Goal: Transaction & Acquisition: Book appointment/travel/reservation

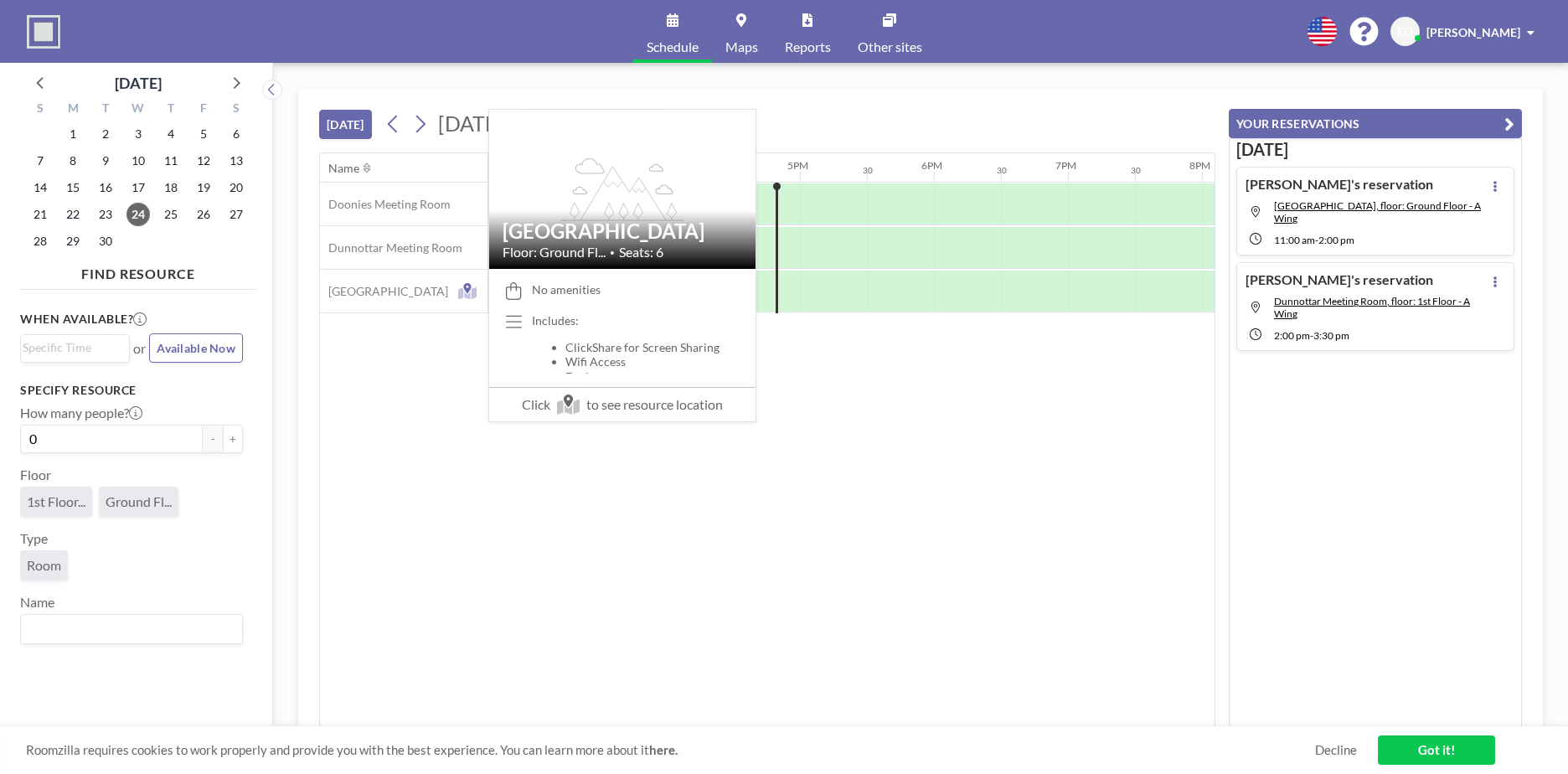
scroll to position [0, 2144]
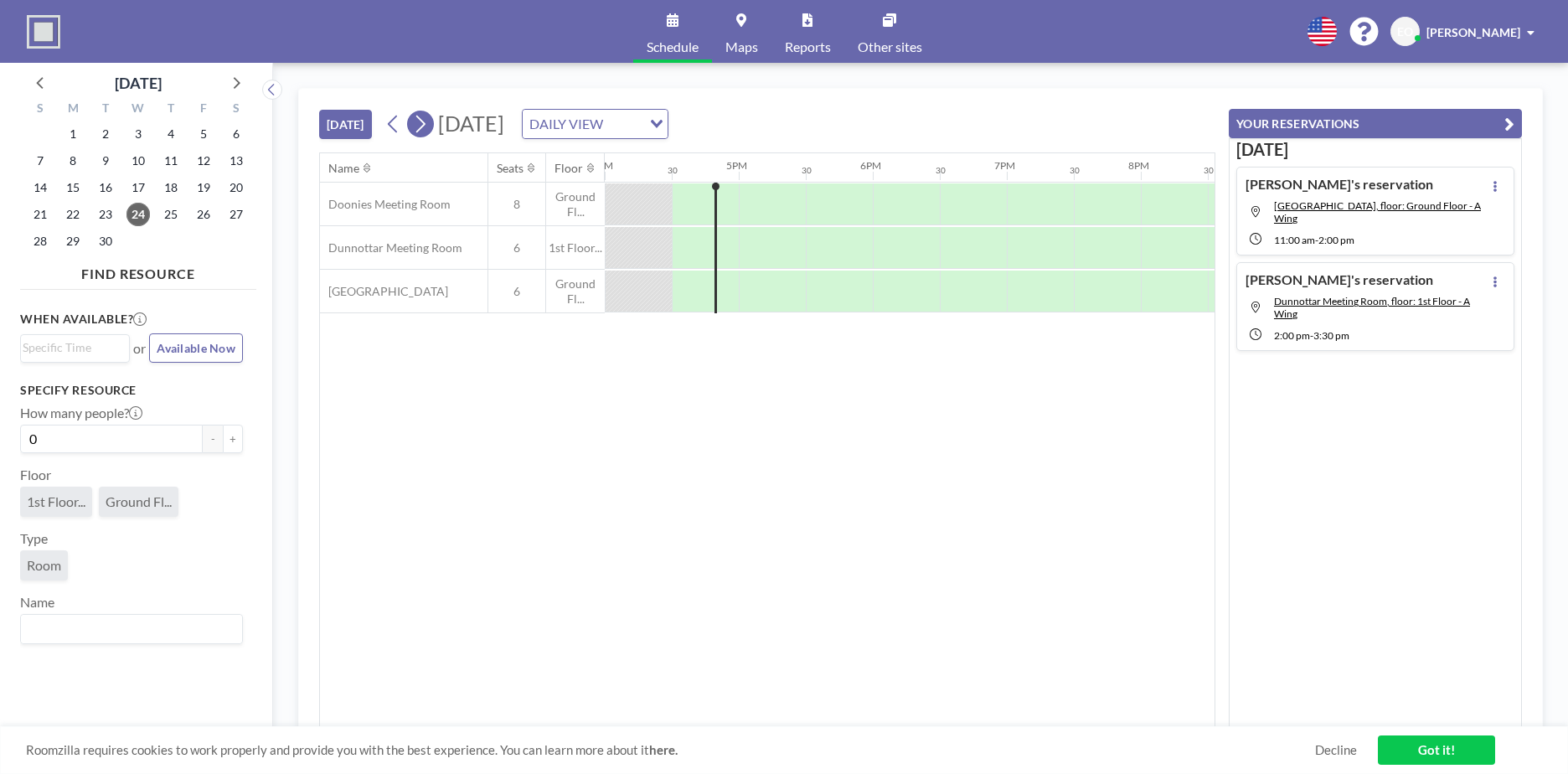
click at [421, 124] on icon at bounding box center [420, 125] width 16 height 25
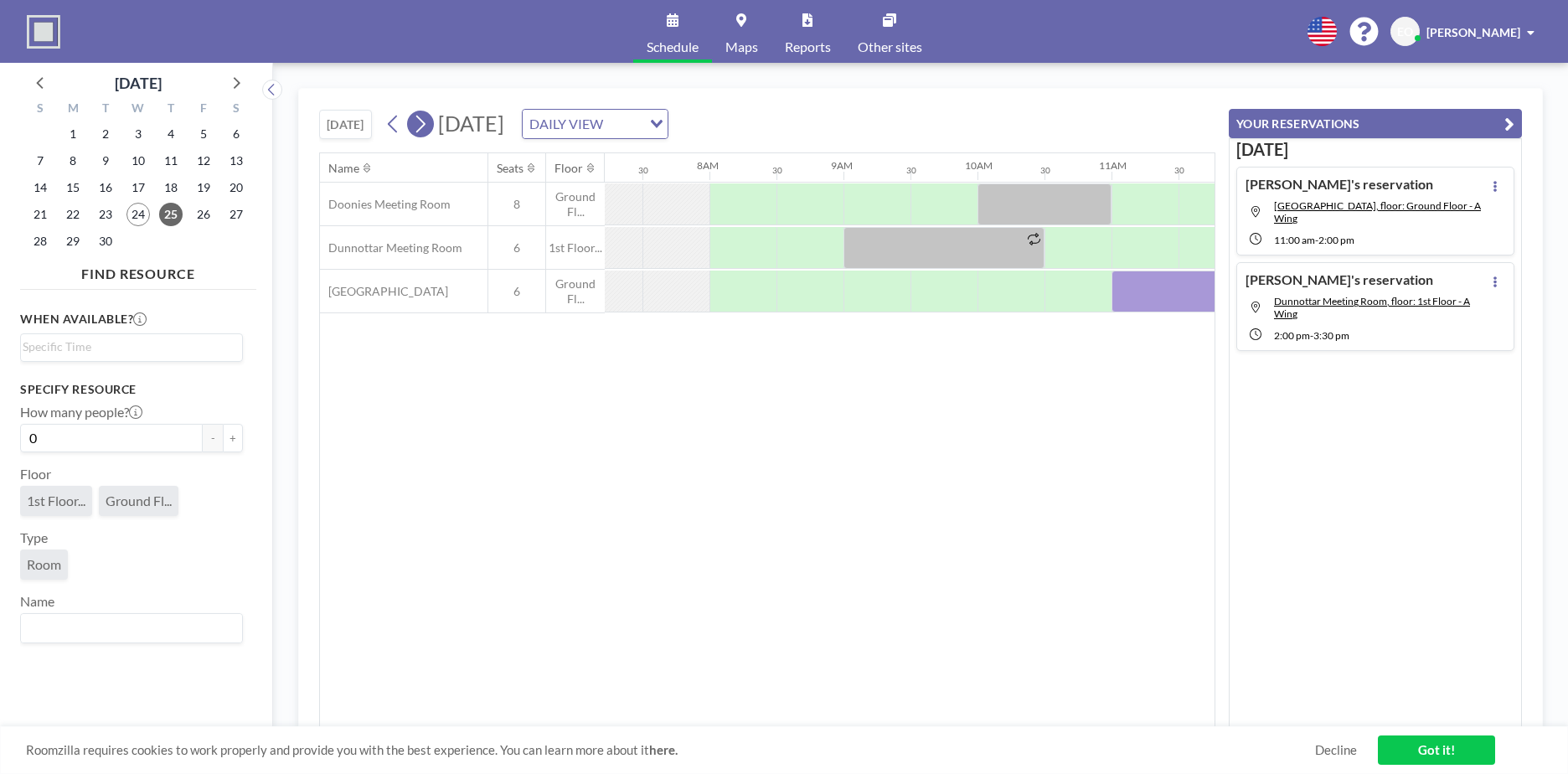
scroll to position [0, 1072]
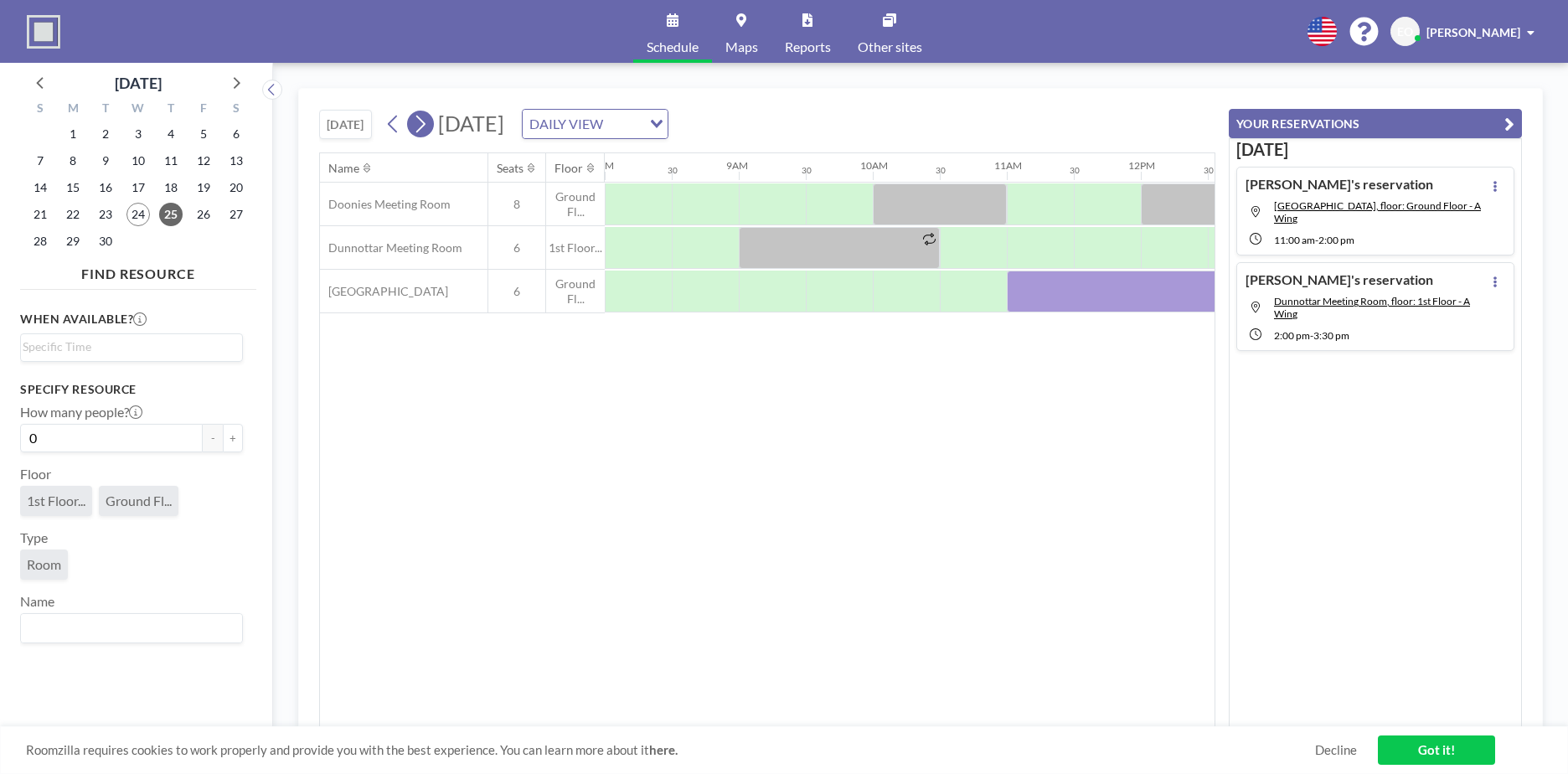
click at [421, 124] on icon at bounding box center [420, 125] width 16 height 25
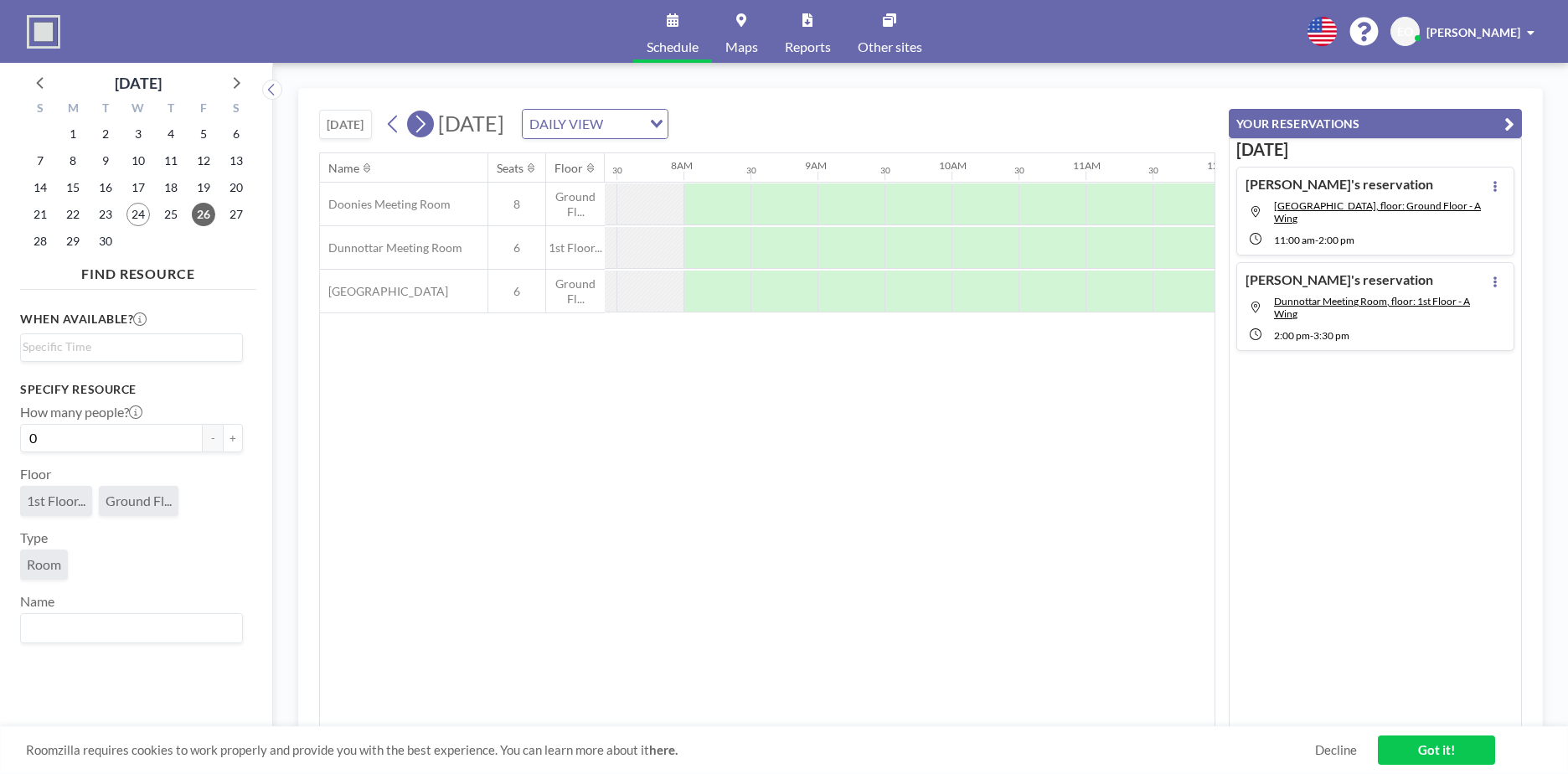
scroll to position [0, 1005]
click at [1078, 201] on div at bounding box center [1107, 205] width 67 height 42
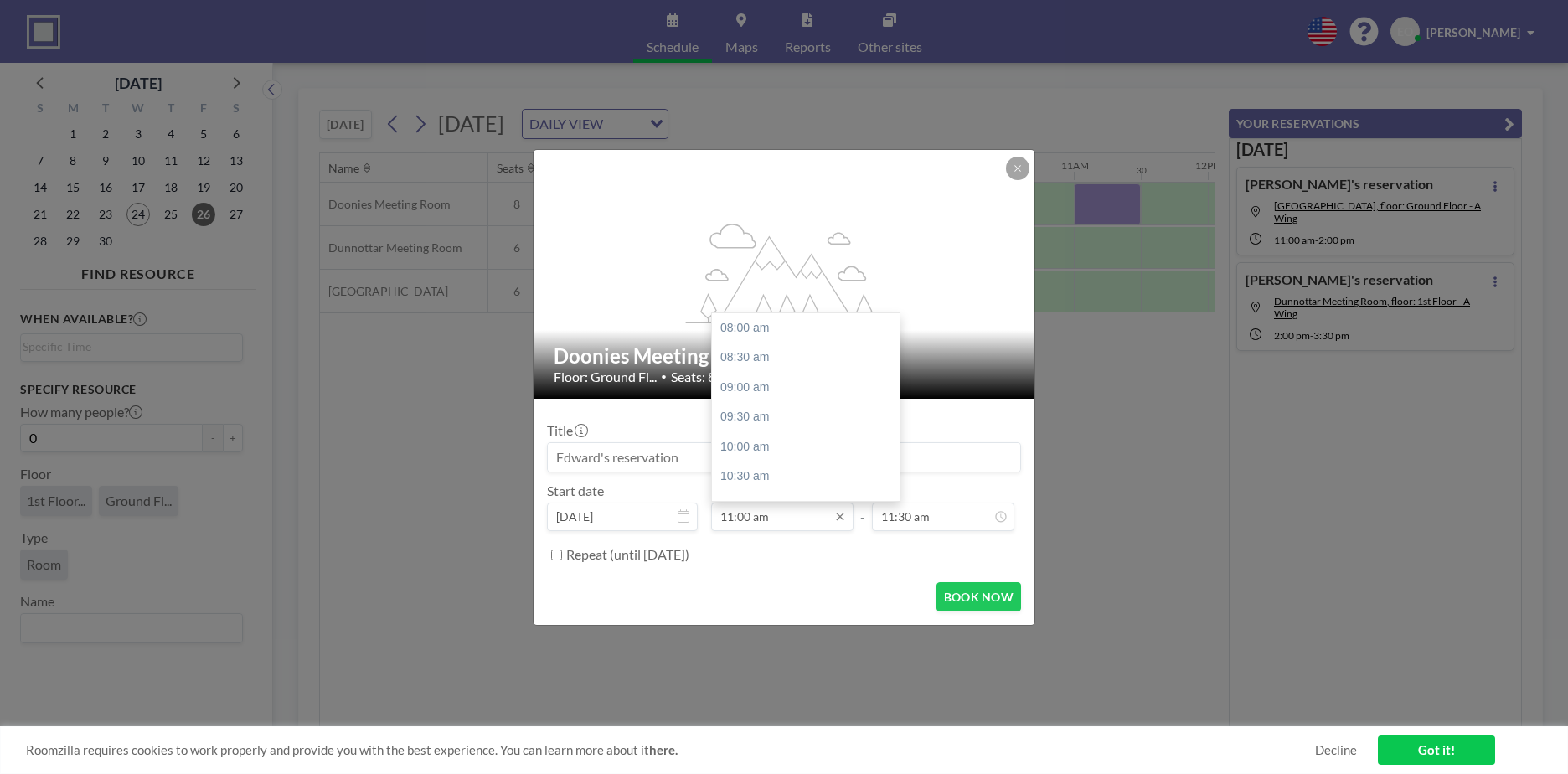
scroll to position [179, 0]
click at [791, 443] on div "01:00 pm" at bounding box center [810, 446] width 196 height 30
type input "01:00 pm"
type input "01:30 pm"
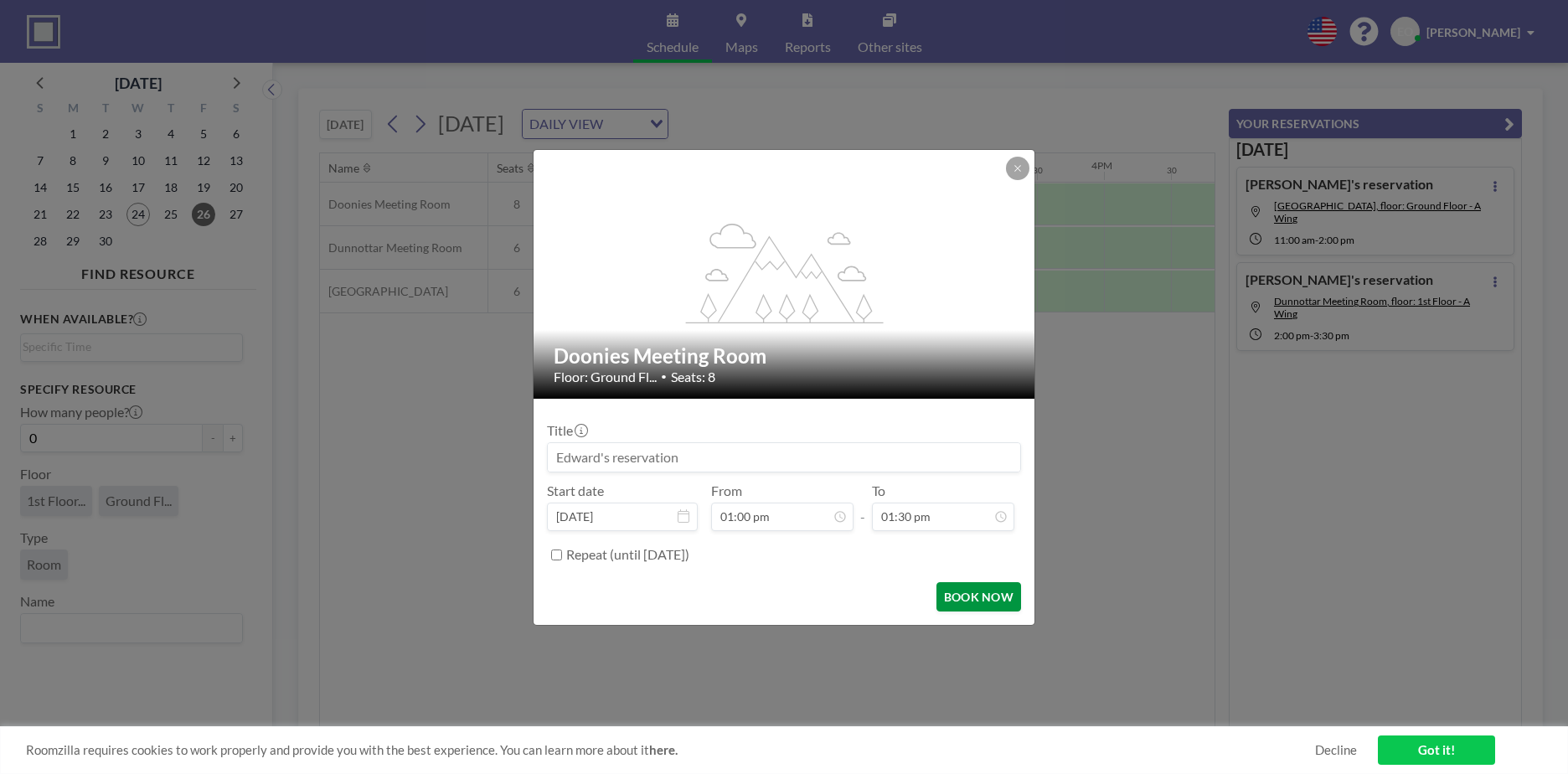
scroll to position [0, 1675]
click at [970, 594] on button "BOOK NOW" at bounding box center [978, 597] width 85 height 29
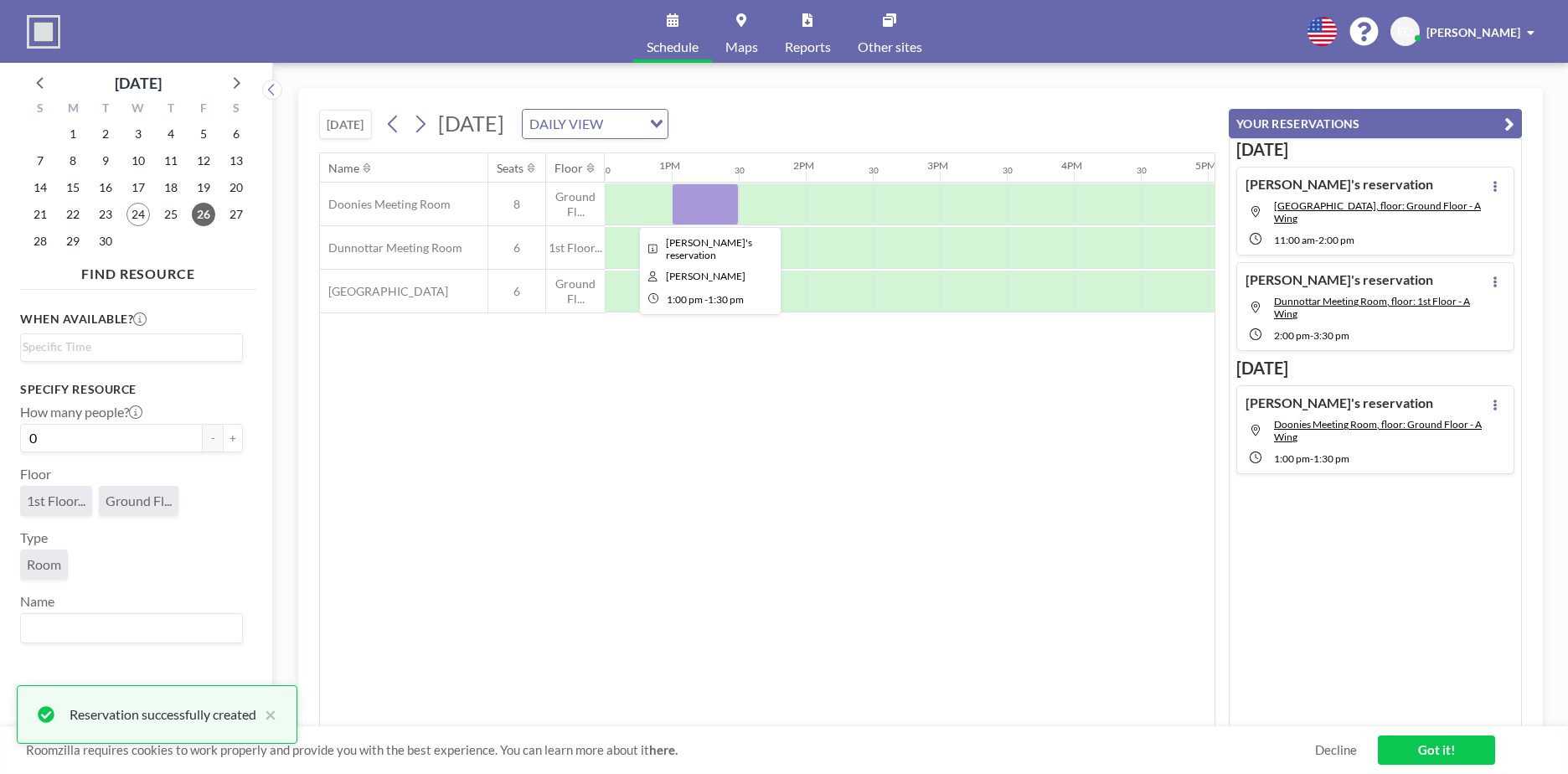
click at [690, 197] on div at bounding box center [705, 205] width 67 height 42
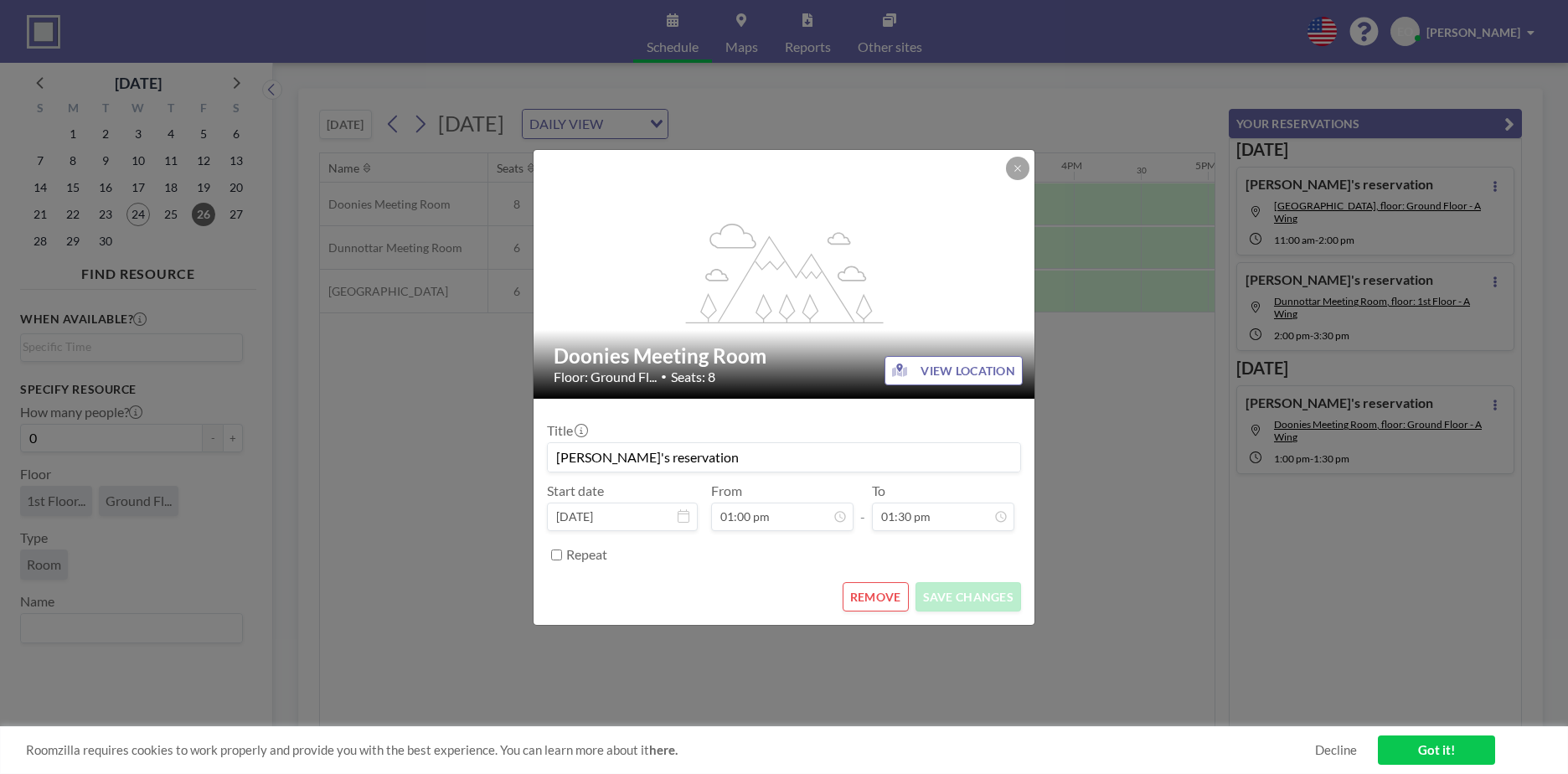
scroll to position [328, 0]
drag, startPoint x: 897, startPoint y: 406, endPoint x: 892, endPoint y: 538, distance: 132.1
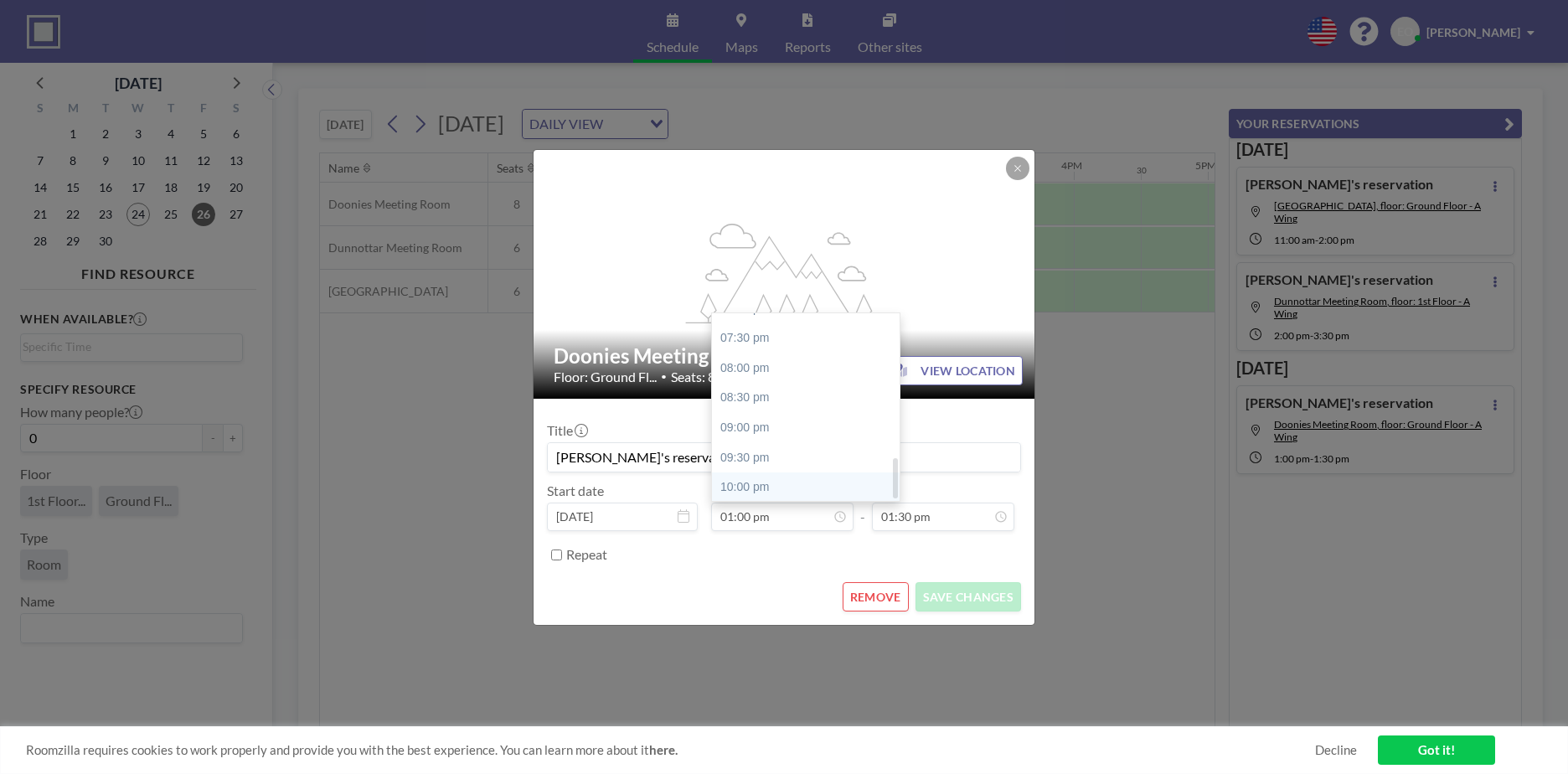
scroll to position [677, 0]
drag, startPoint x: 897, startPoint y: 395, endPoint x: 890, endPoint y: 479, distance: 84.3
click at [890, 479] on div "08:00 am 08:30 am 09:00 am 09:30 am 10:00 am 10:30 am 11:00 am 11:30 am 12:00 p…" at bounding box center [805, 407] width 187 height 187
drag, startPoint x: 890, startPoint y: 479, endPoint x: 871, endPoint y: 490, distance: 22.0
click at [871, 490] on div "10:00 pm" at bounding box center [810, 486] width 196 height 30
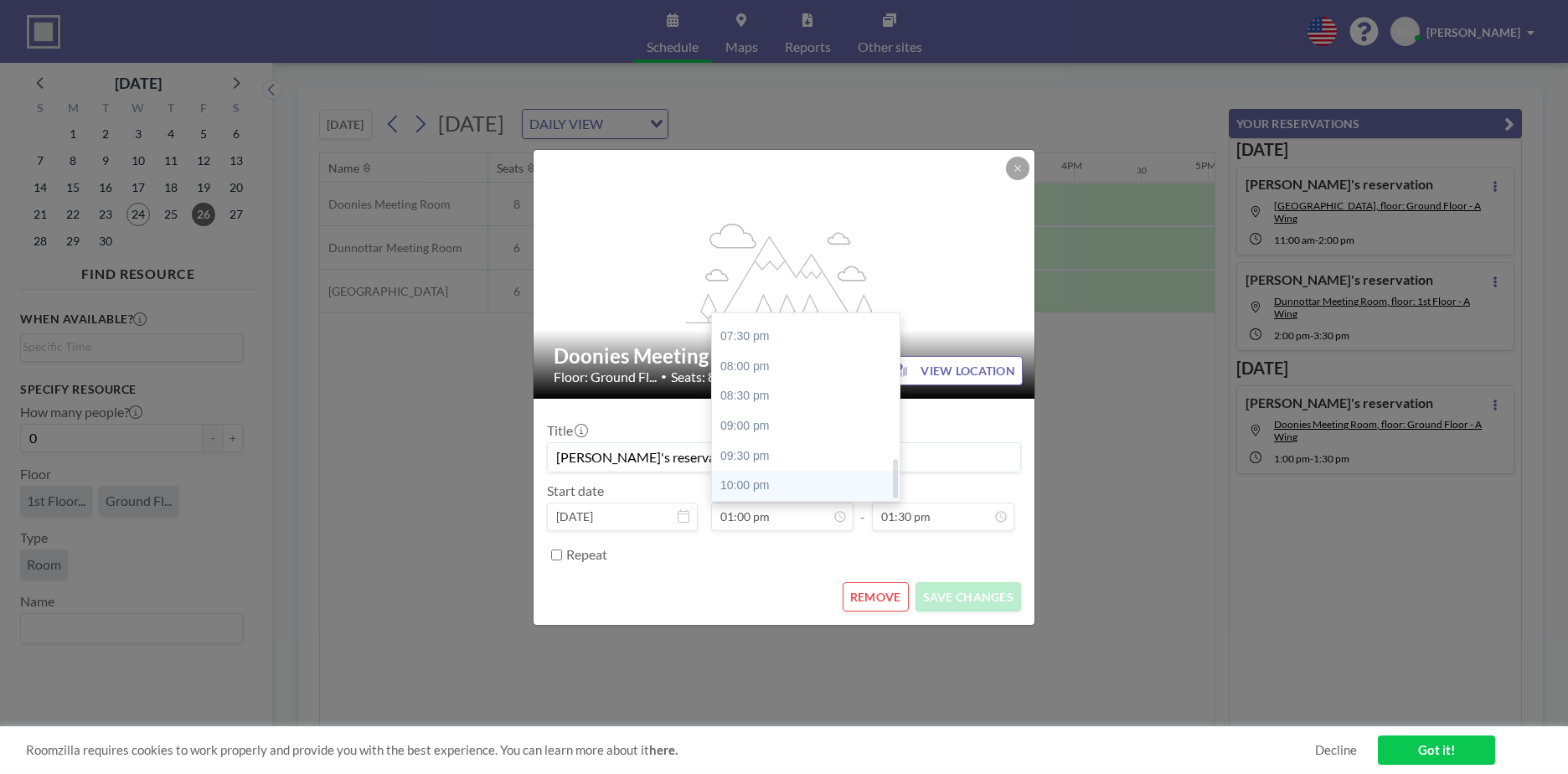
type input "10:00 pm"
type input "10:30 pm"
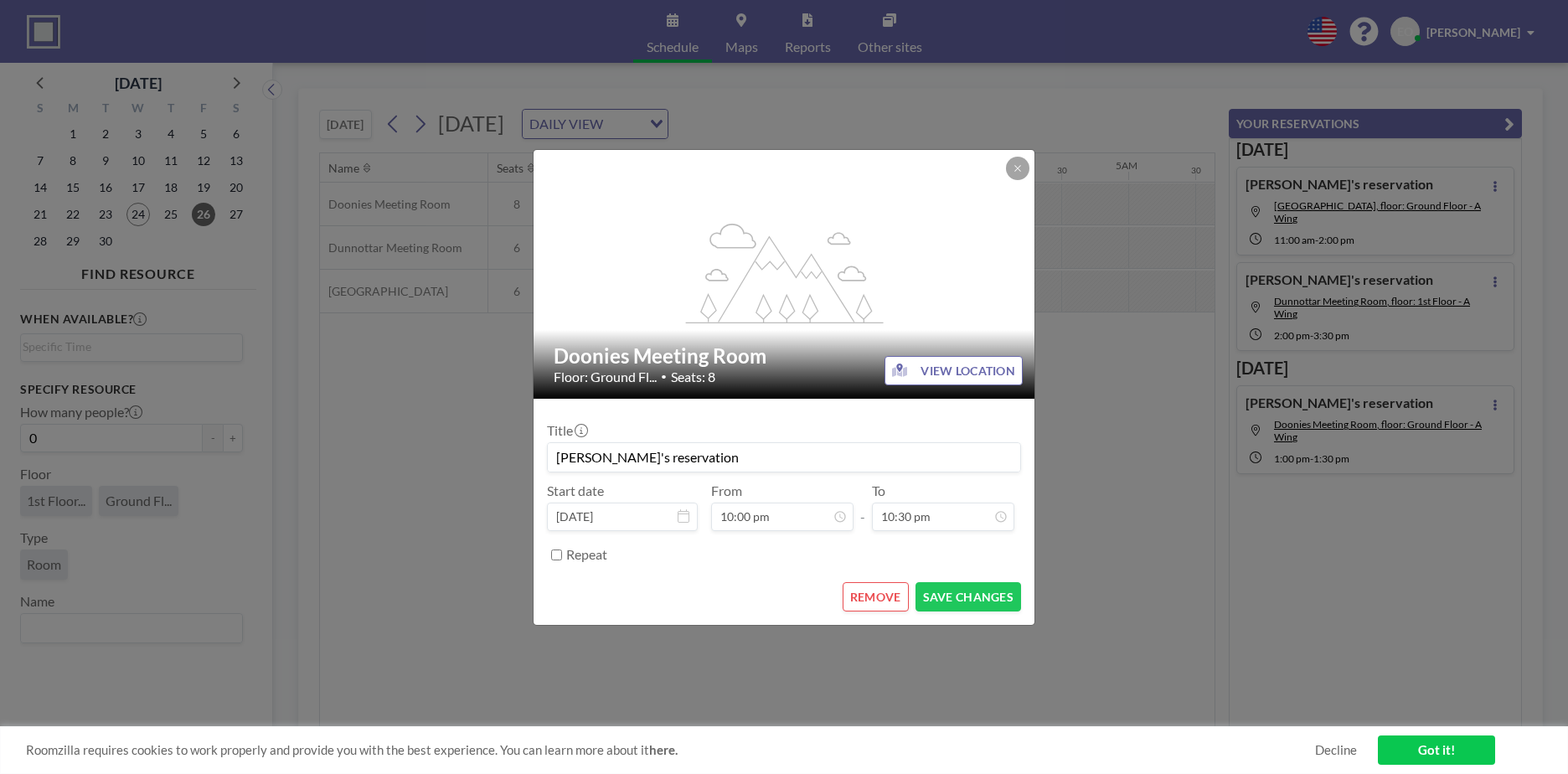
click at [872, 490] on label "To" at bounding box center [878, 491] width 14 height 16
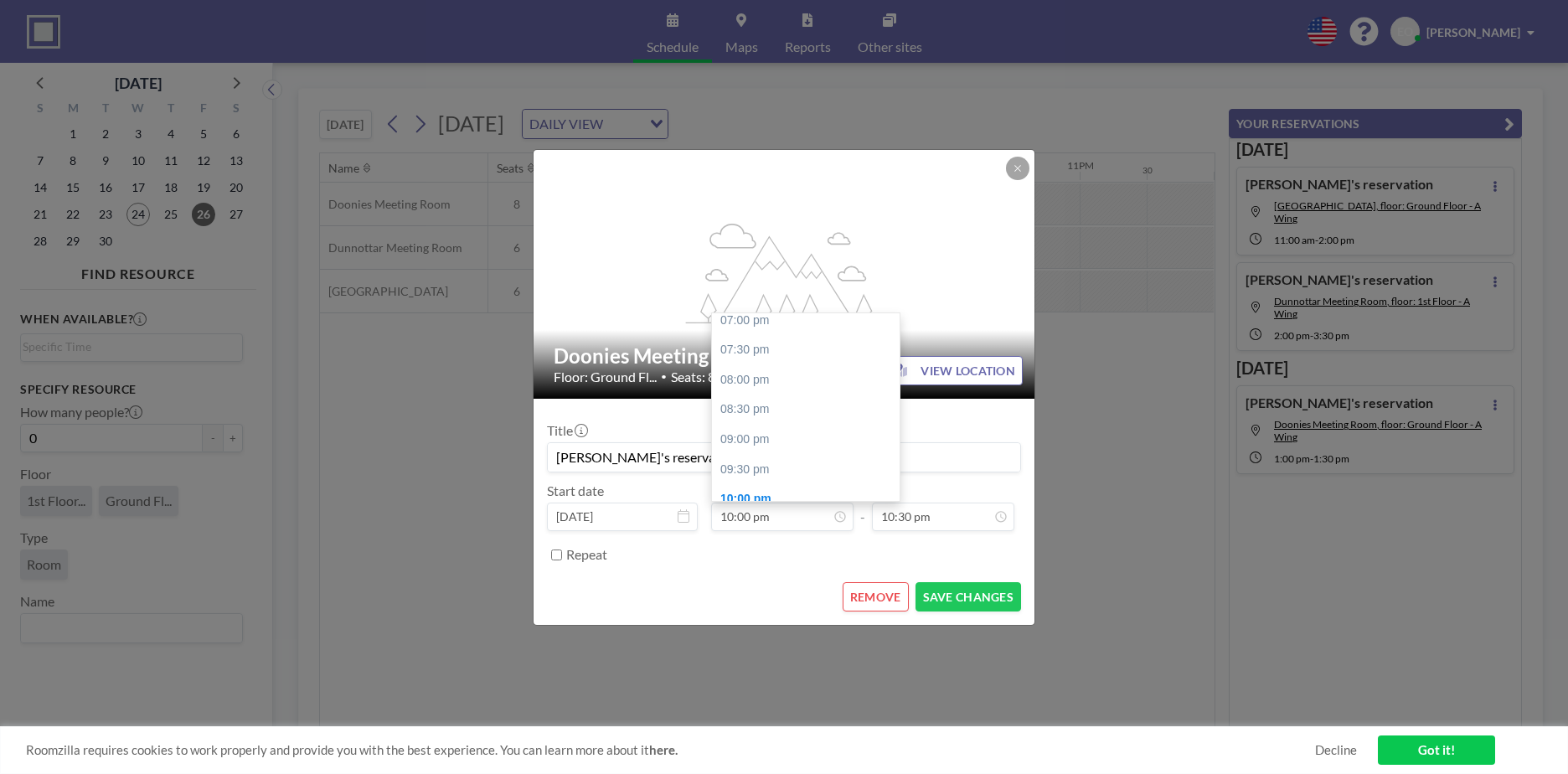
scroll to position [656, 0]
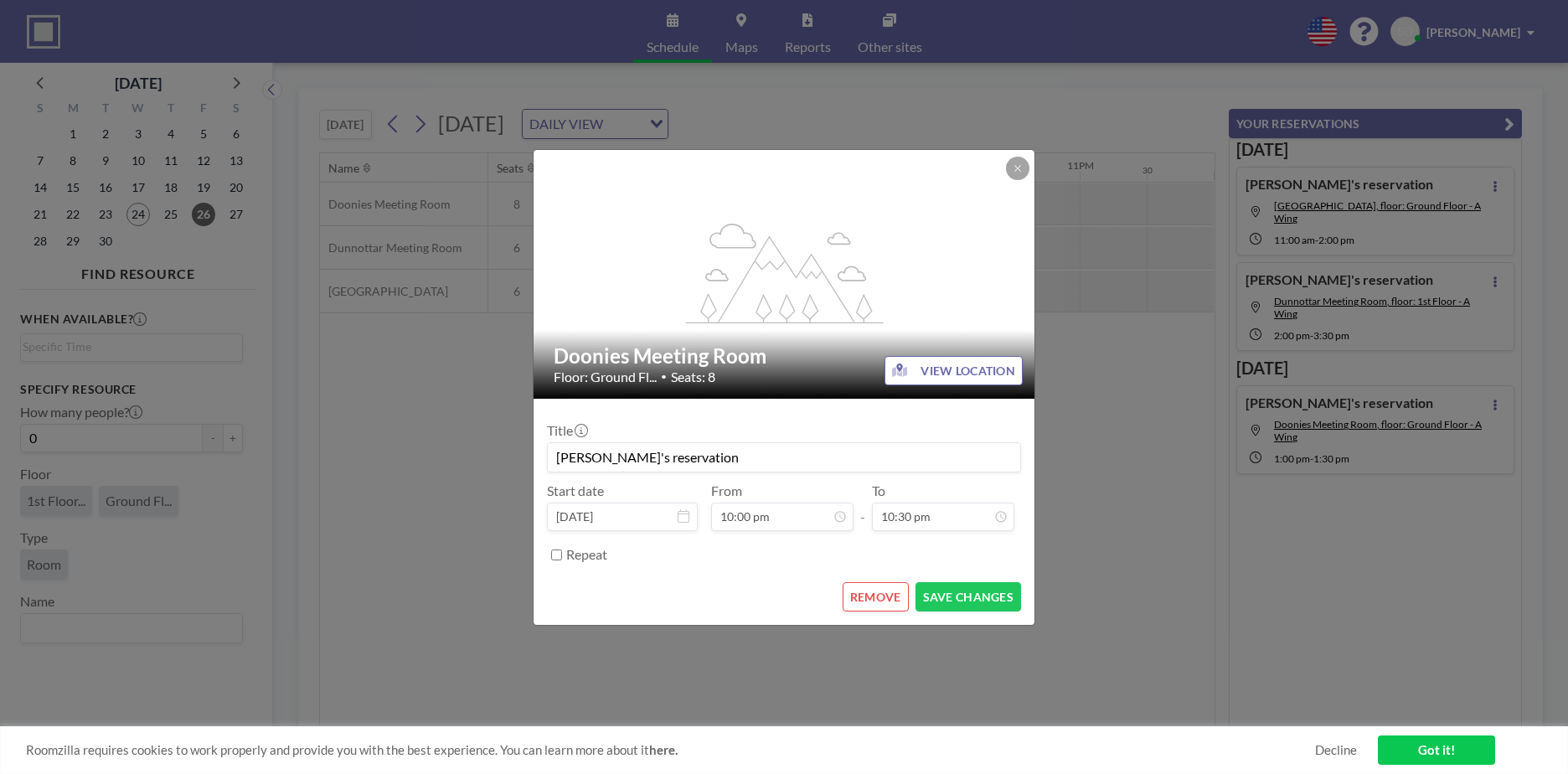
drag, startPoint x: 894, startPoint y: 472, endPoint x: 903, endPoint y: 309, distance: 163.2
click at [903, 309] on div "flex-grow: 1.2;" at bounding box center [784, 275] width 503 height 249
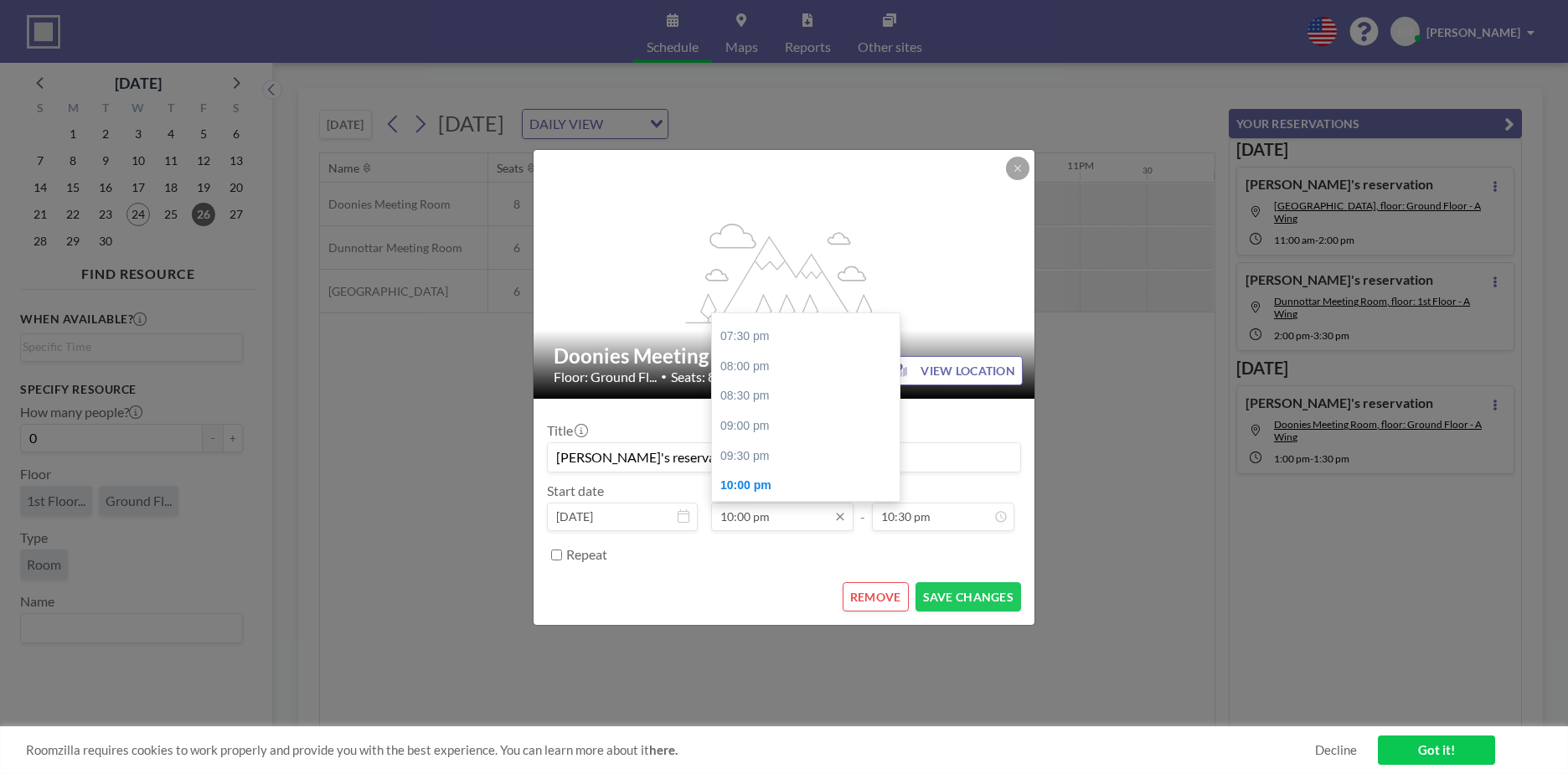
click at [786, 517] on input "10:00 pm" at bounding box center [782, 517] width 143 height 28
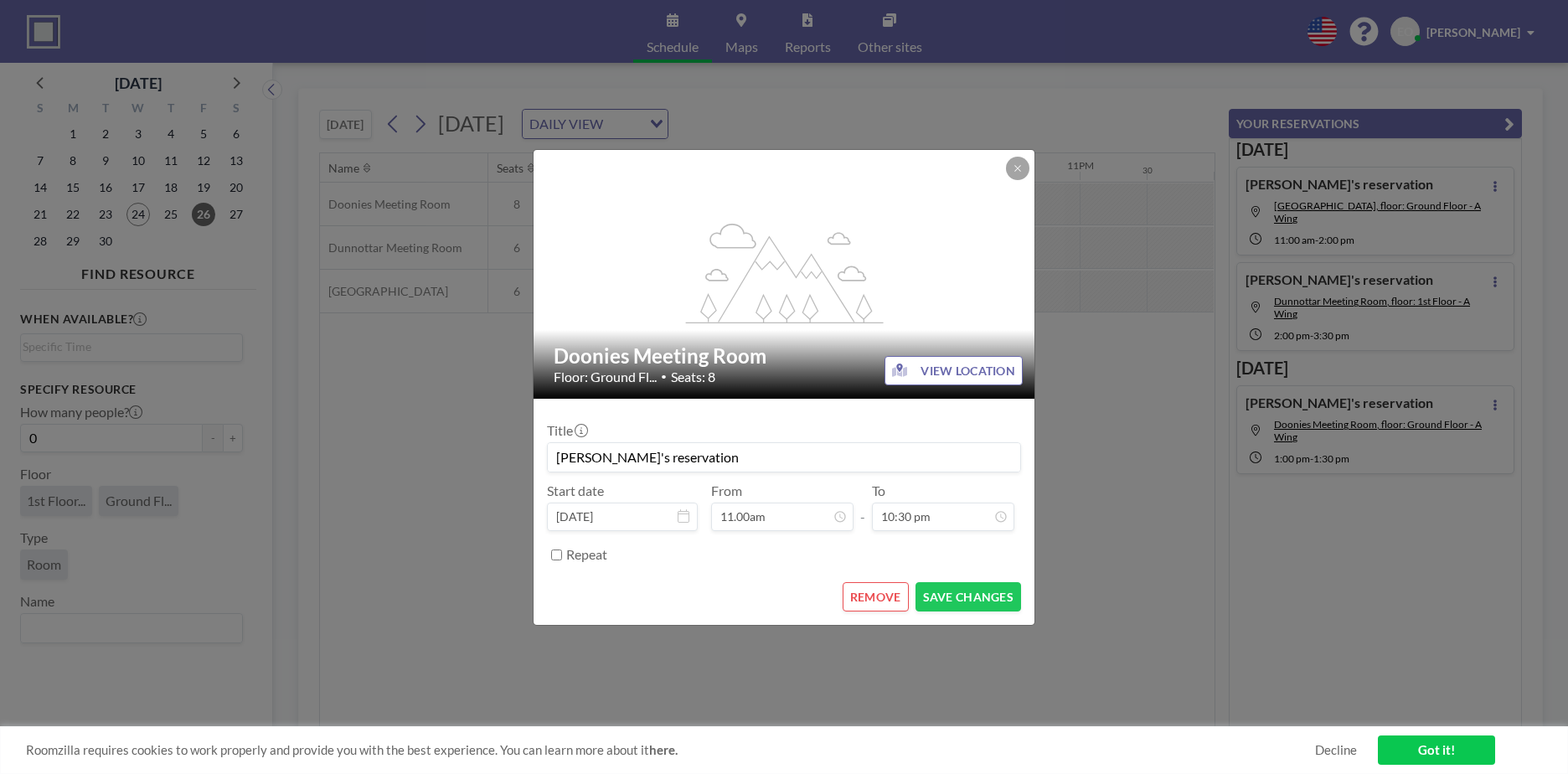
type input "10:00 pm"
click at [769, 602] on div "REMOVE SAVE CHANGES" at bounding box center [784, 597] width 474 height 29
click at [877, 599] on button "REMOVE" at bounding box center [875, 597] width 66 height 29
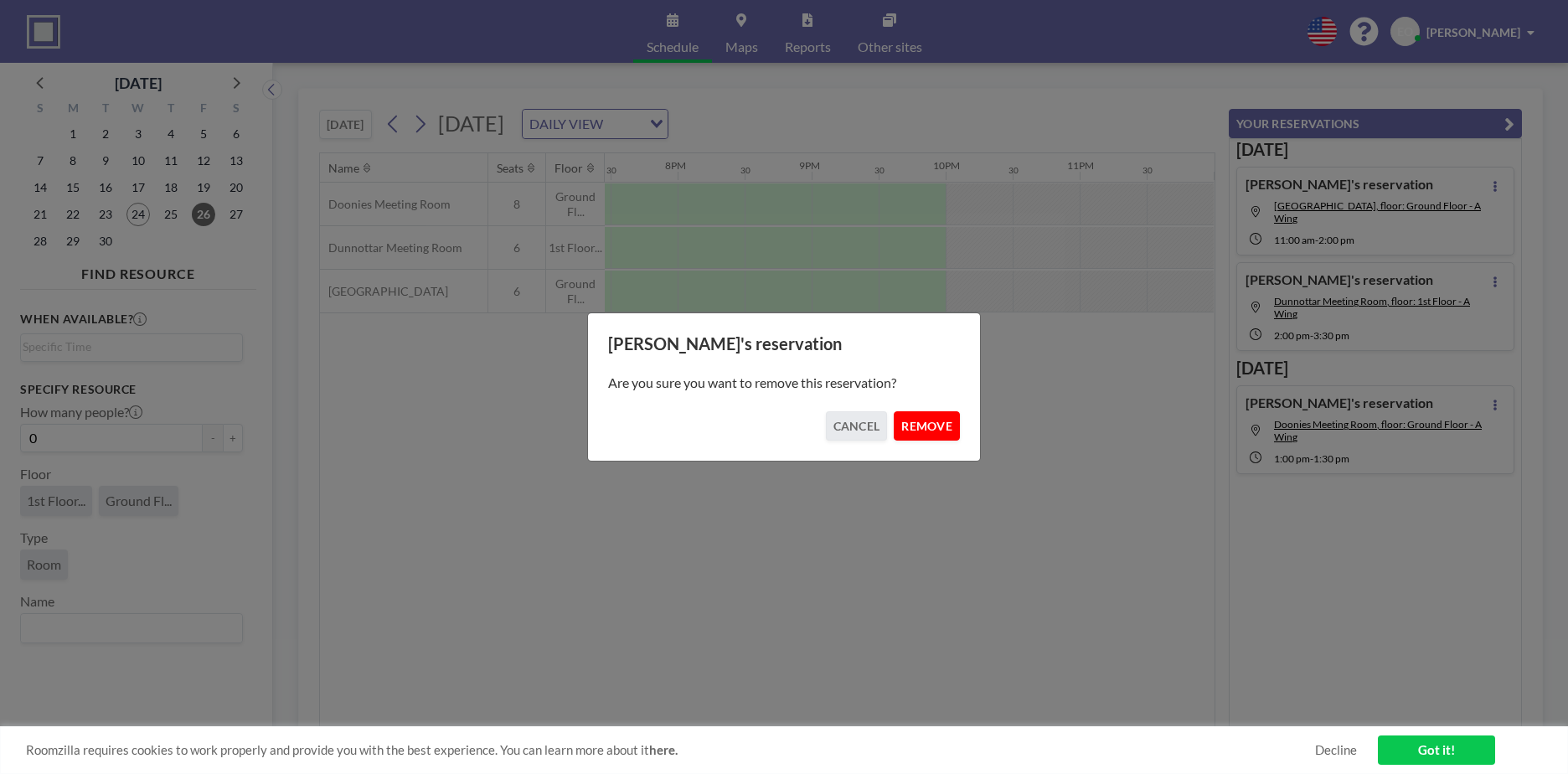
click at [932, 422] on button "REMOVE" at bounding box center [926, 426] width 66 height 29
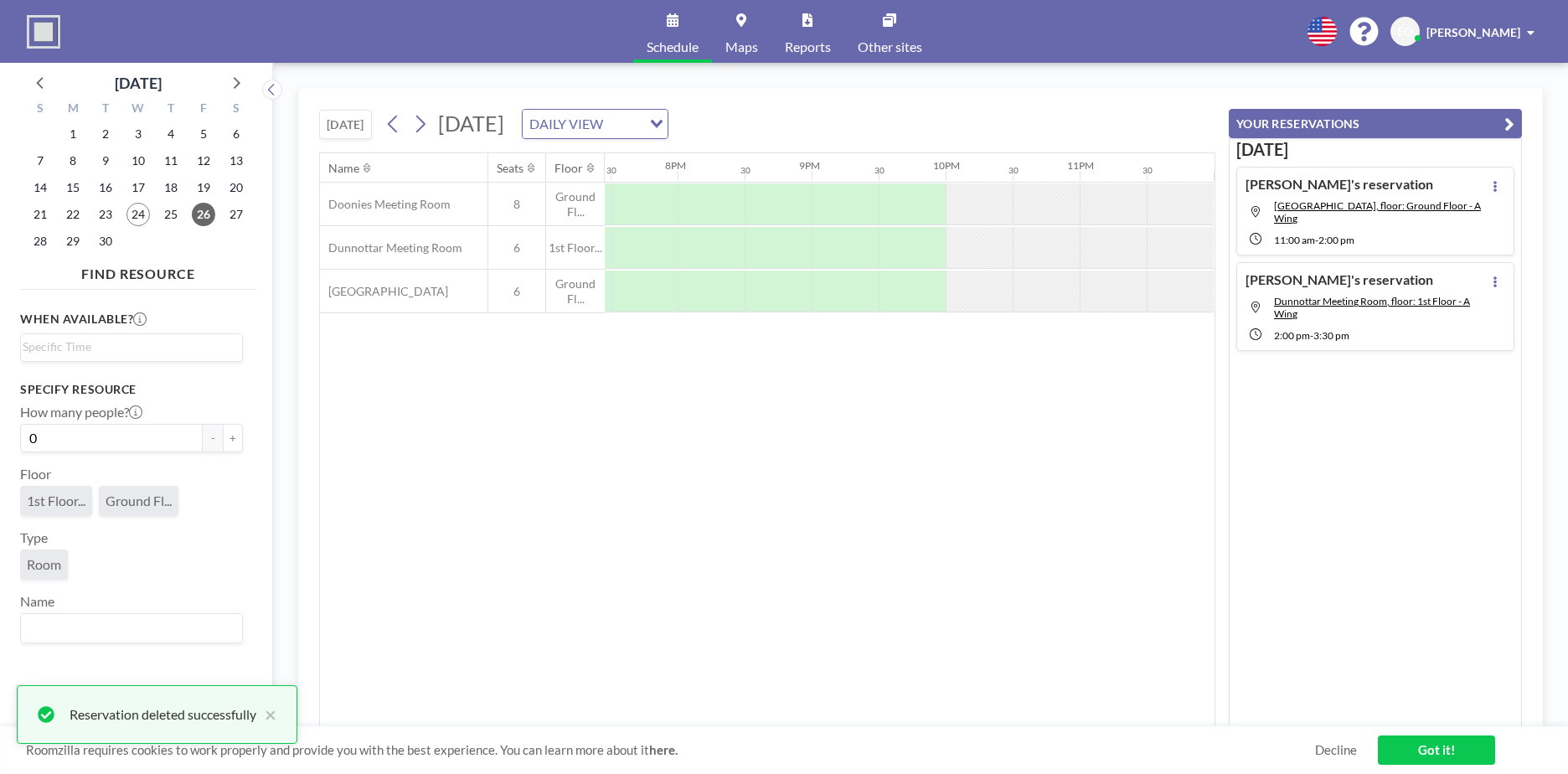
click at [702, 718] on div "Name Seats Floor 12AM 30 1AM 30 2AM 30 3AM 30 4AM 30 5AM 30 6AM 30 7AM 30 8AM 3…" at bounding box center [767, 440] width 894 height 574
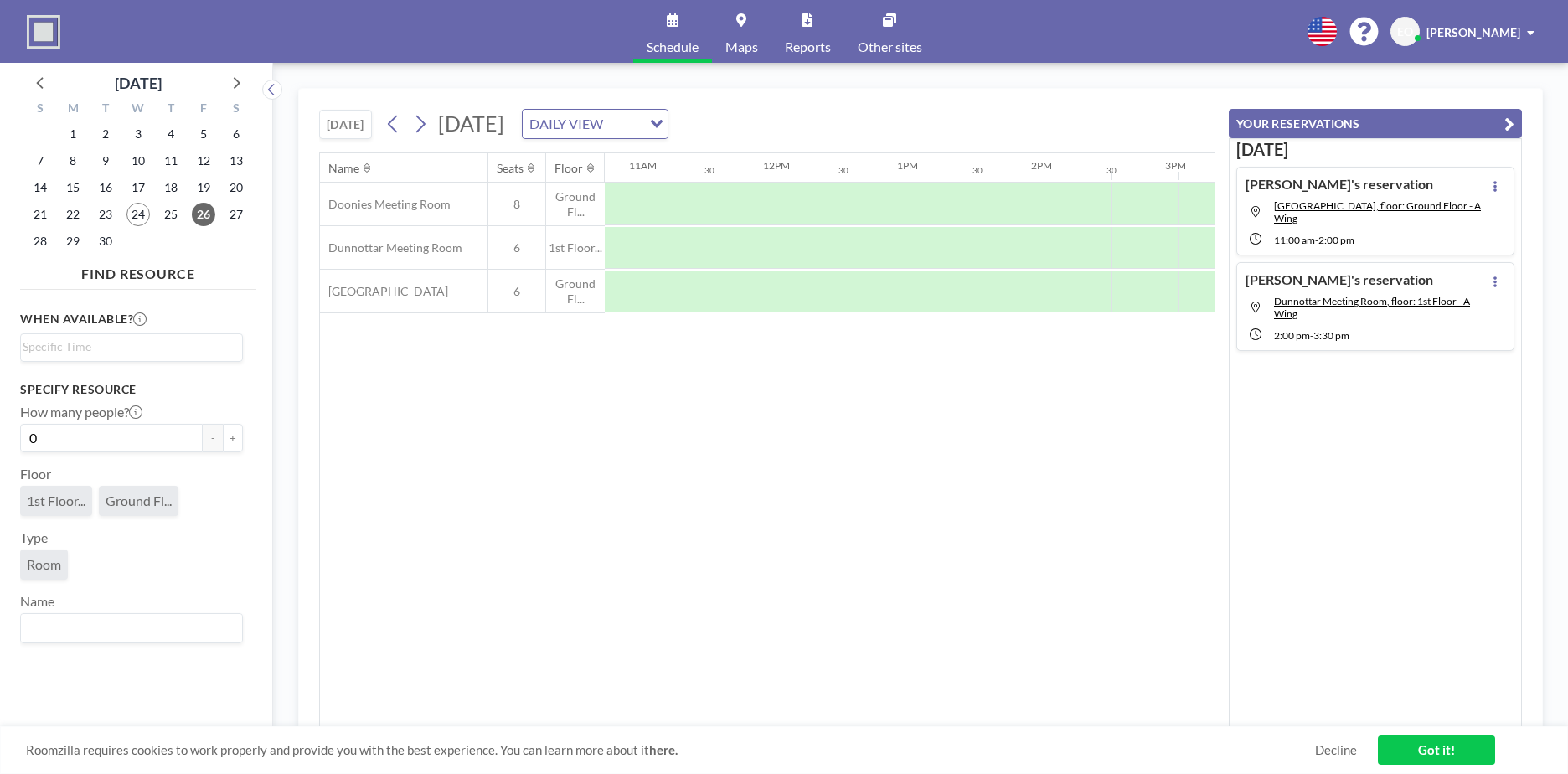
scroll to position [0, 1435]
click at [646, 206] on div at bounding box center [677, 205] width 67 height 42
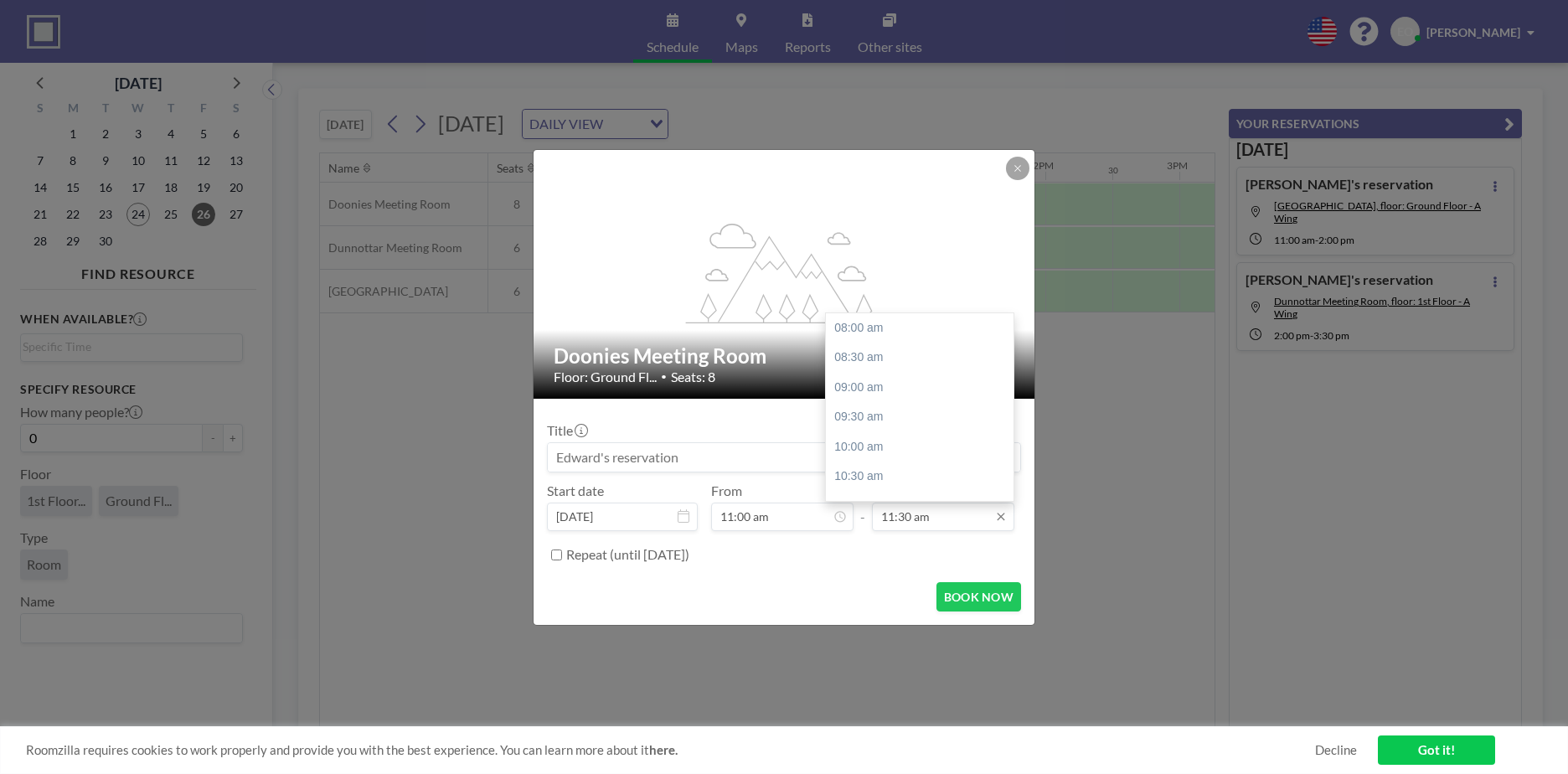
scroll to position [208, 0]
click at [882, 477] on div "02:00 pm" at bounding box center [924, 477] width 196 height 30
type input "02:00 pm"
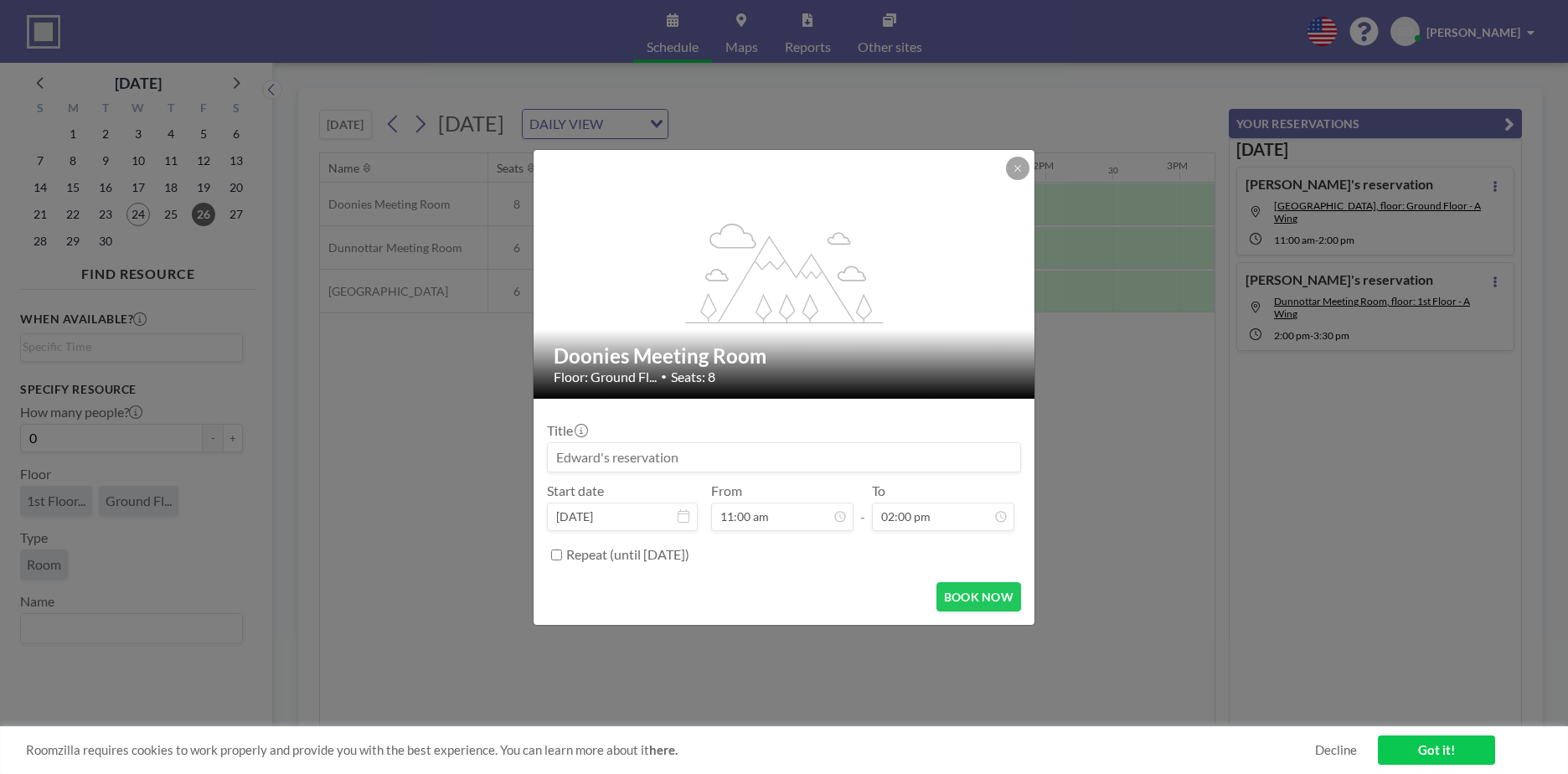
scroll to position [357, 0]
click at [970, 598] on button "BOOK NOW" at bounding box center [978, 597] width 85 height 29
